Goal: Transaction & Acquisition: Obtain resource

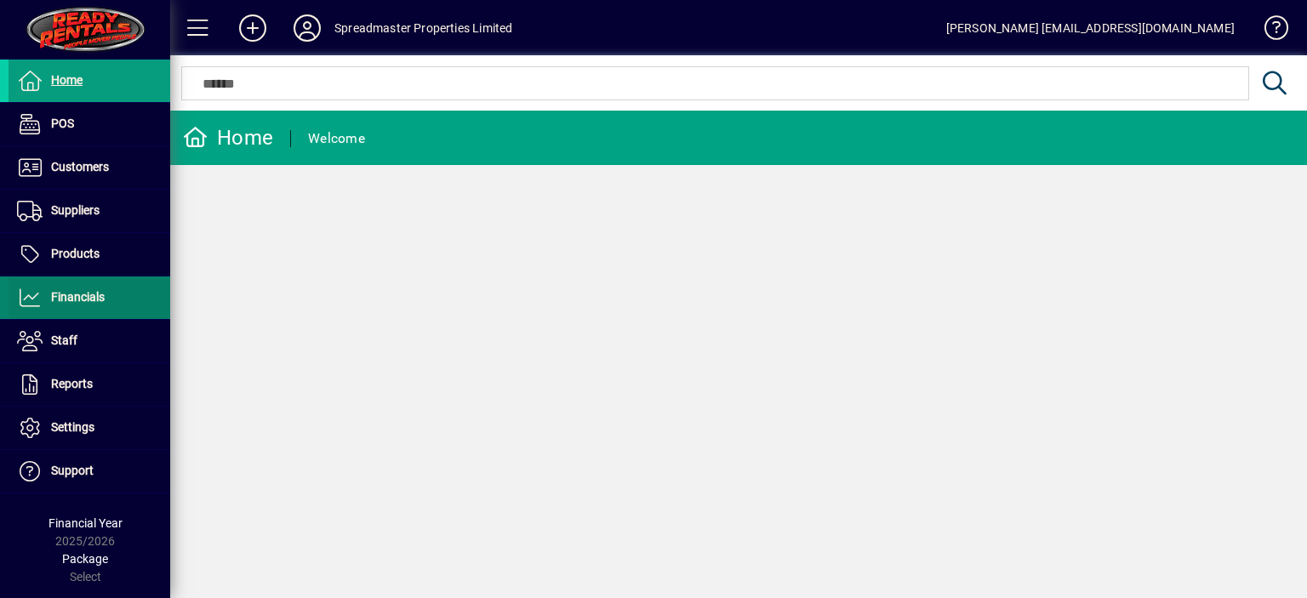
click at [80, 295] on span "Financials" at bounding box center [78, 297] width 54 height 14
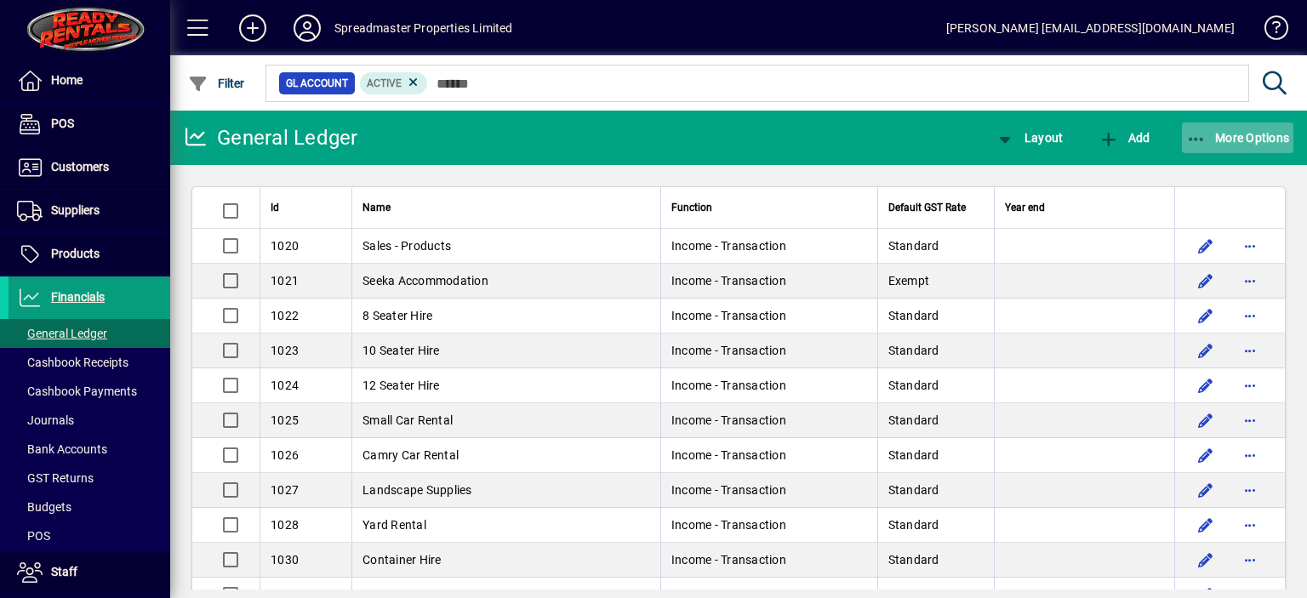
click at [1243, 140] on span "More Options" at bounding box center [1238, 138] width 104 height 14
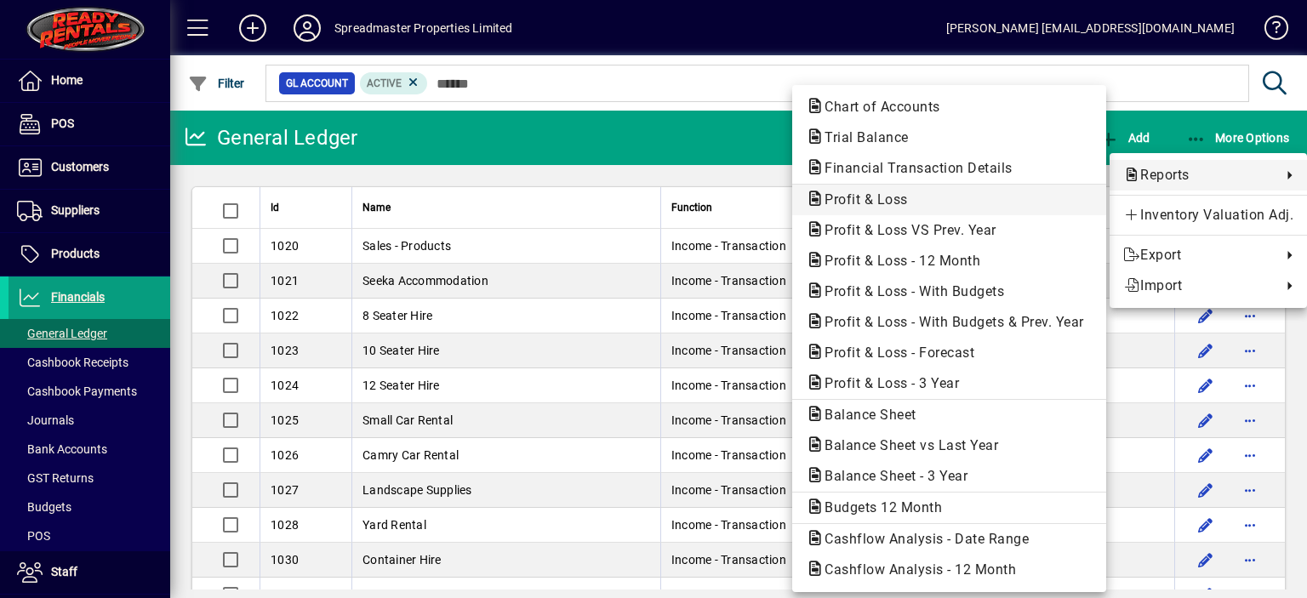
click at [867, 197] on span "Profit & Loss" at bounding box center [861, 199] width 111 height 16
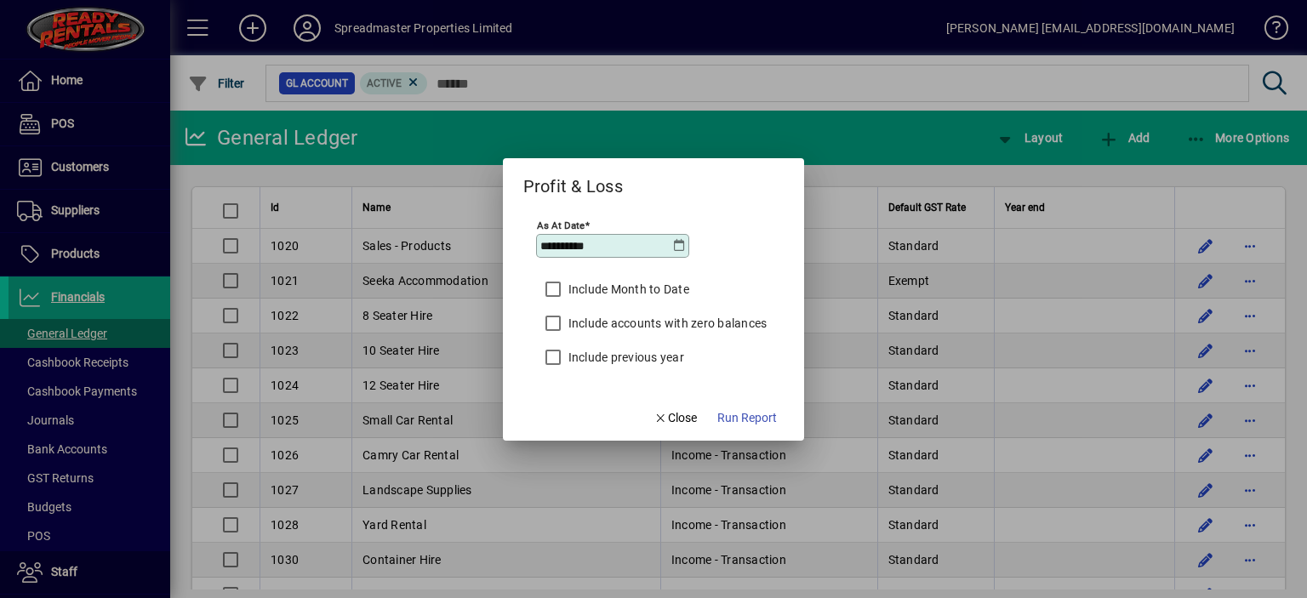
click at [679, 251] on icon at bounding box center [679, 246] width 14 height 14
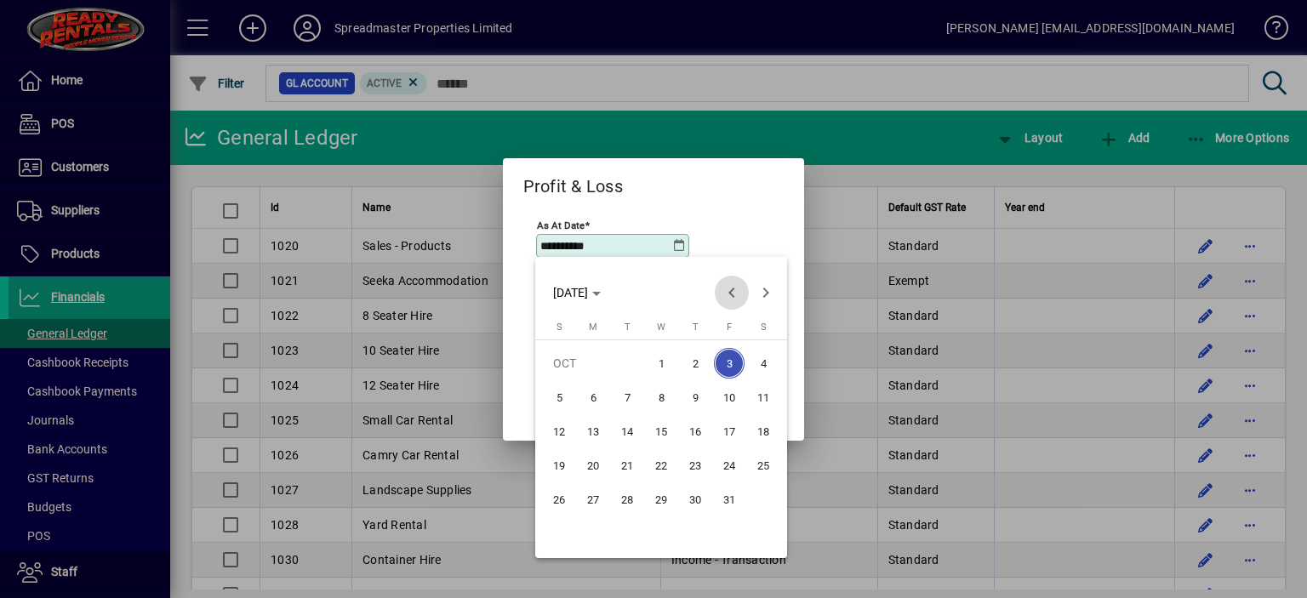
click at [727, 292] on span "Previous month" at bounding box center [732, 293] width 34 height 34
click at [630, 530] on span "30" at bounding box center [627, 533] width 31 height 31
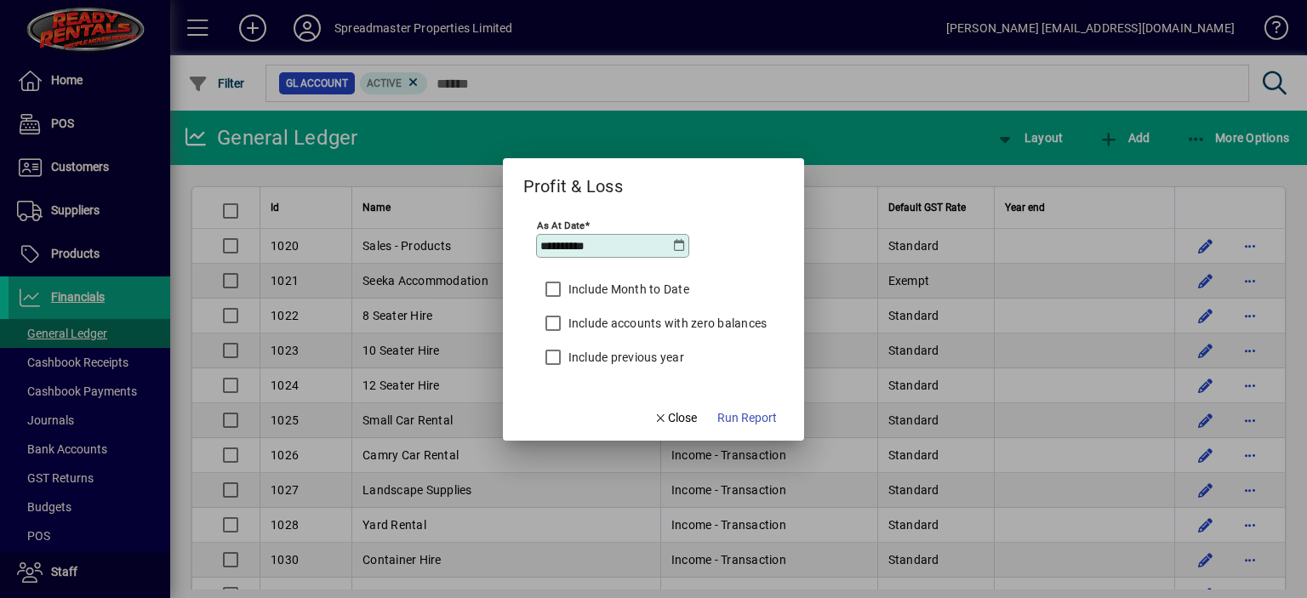
type input "**********"
click at [750, 418] on span "Run Report" at bounding box center [747, 418] width 60 height 18
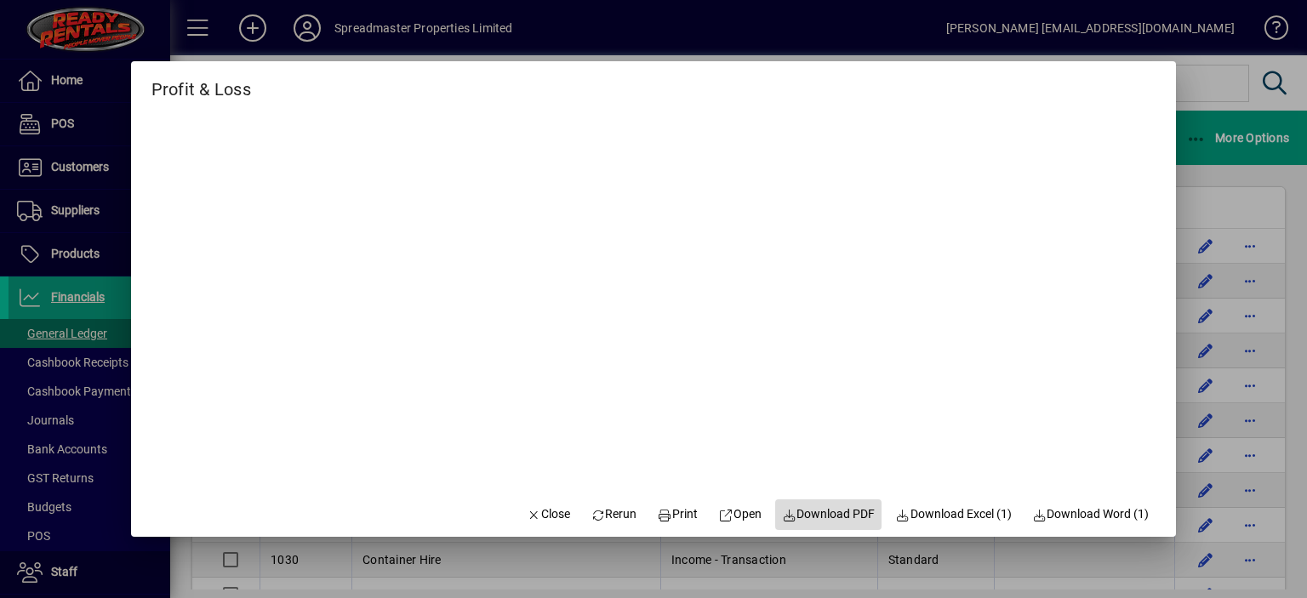
click at [817, 514] on span "Download PDF" at bounding box center [829, 514] width 94 height 18
click at [538, 516] on span "Close" at bounding box center [548, 514] width 44 height 18
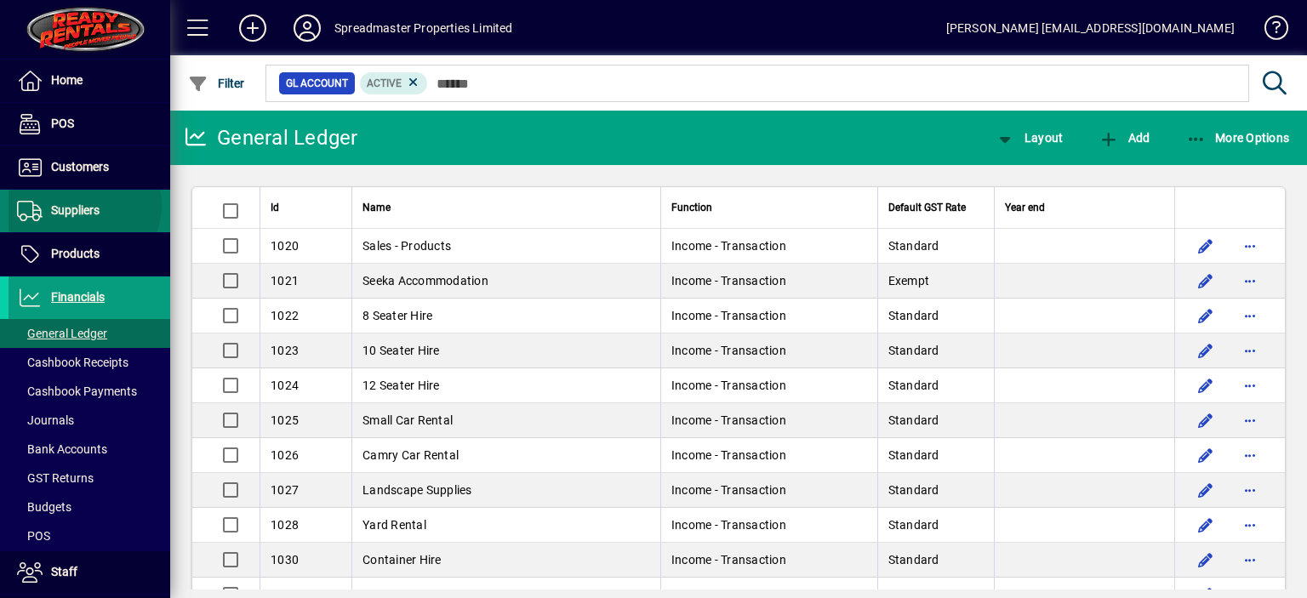
click at [82, 205] on span "Suppliers" at bounding box center [75, 210] width 48 height 14
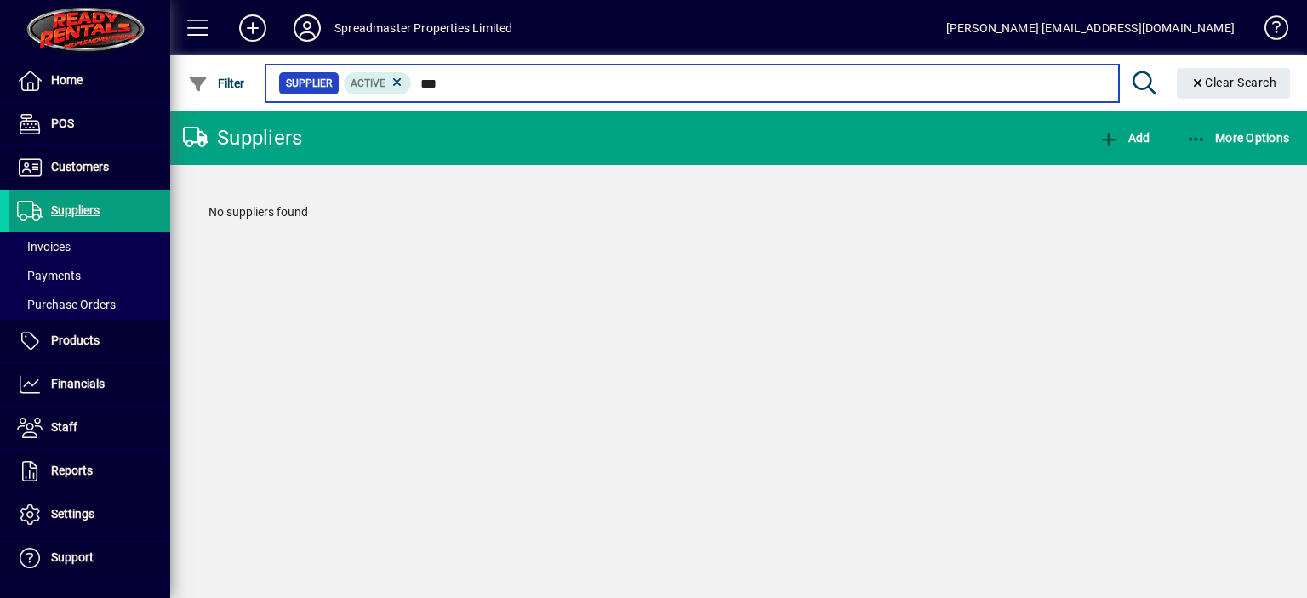
type input "***"
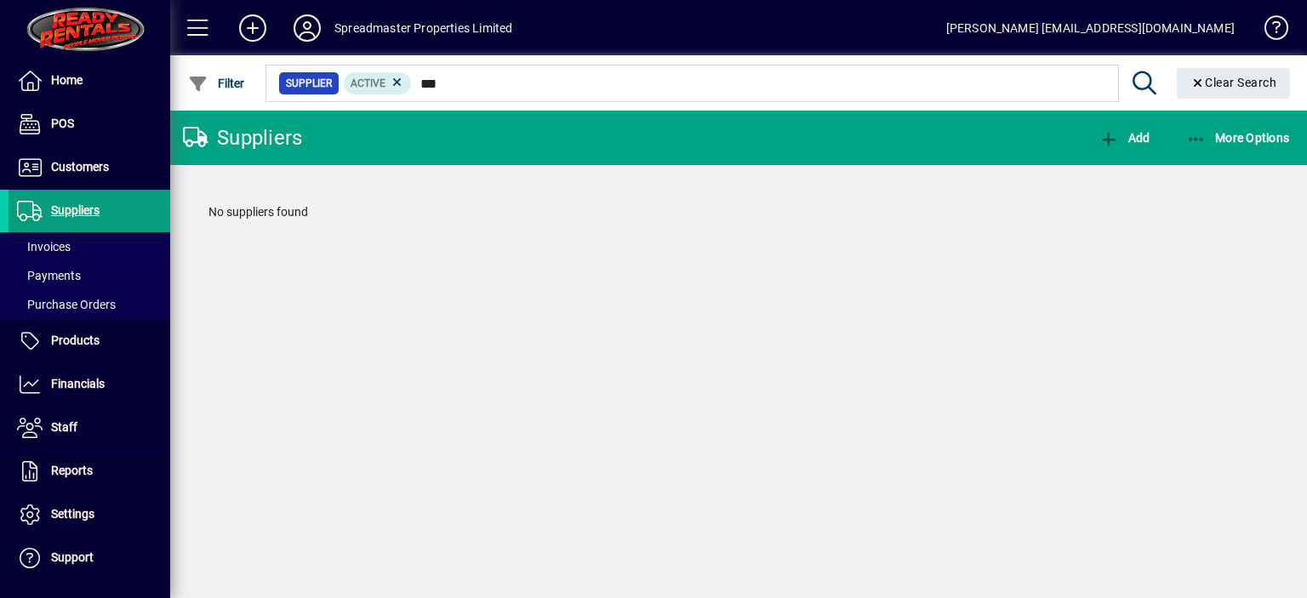
click at [310, 23] on icon at bounding box center [307, 27] width 34 height 27
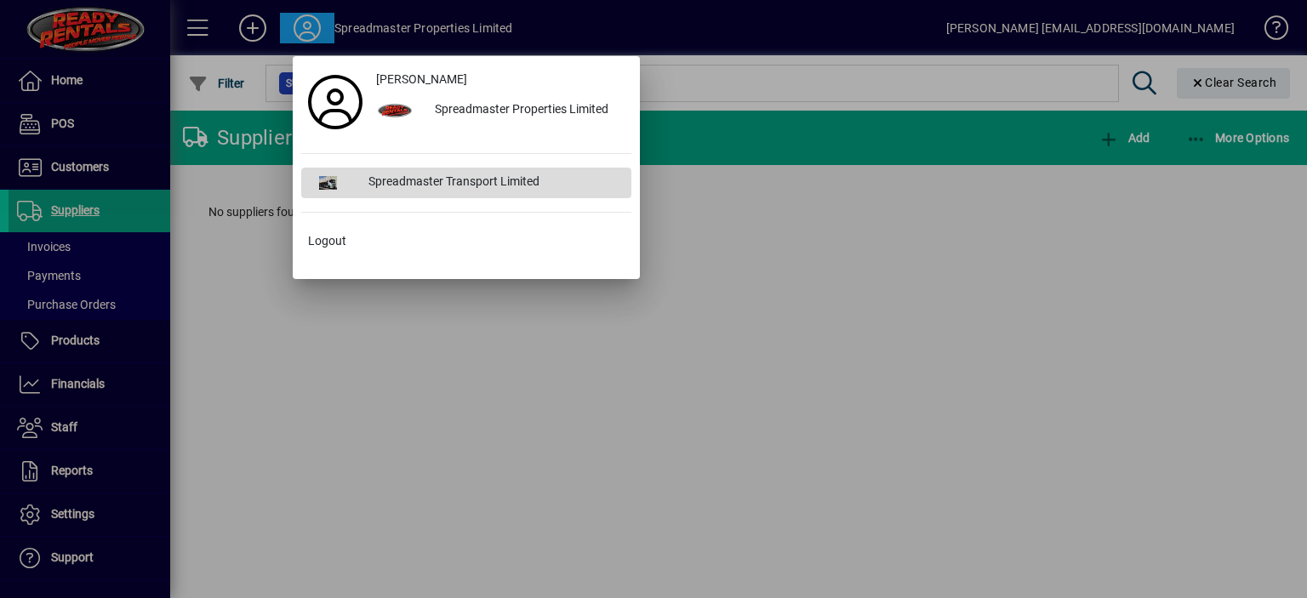
click at [402, 176] on div "Spreadmaster Transport Limited" at bounding box center [493, 183] width 277 height 31
